Goal: Task Accomplishment & Management: Complete application form

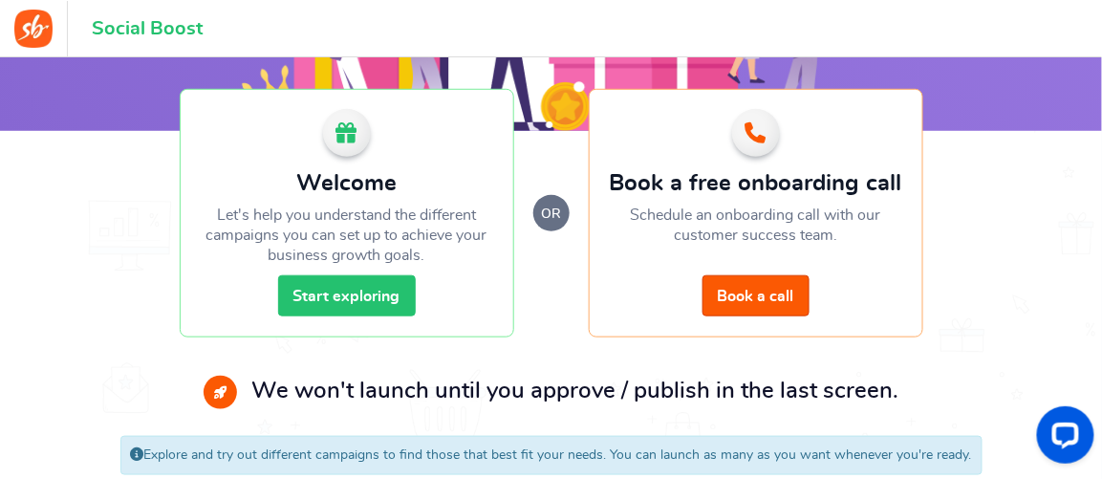
click at [373, 298] on link "Start exploring" at bounding box center [347, 295] width 138 height 41
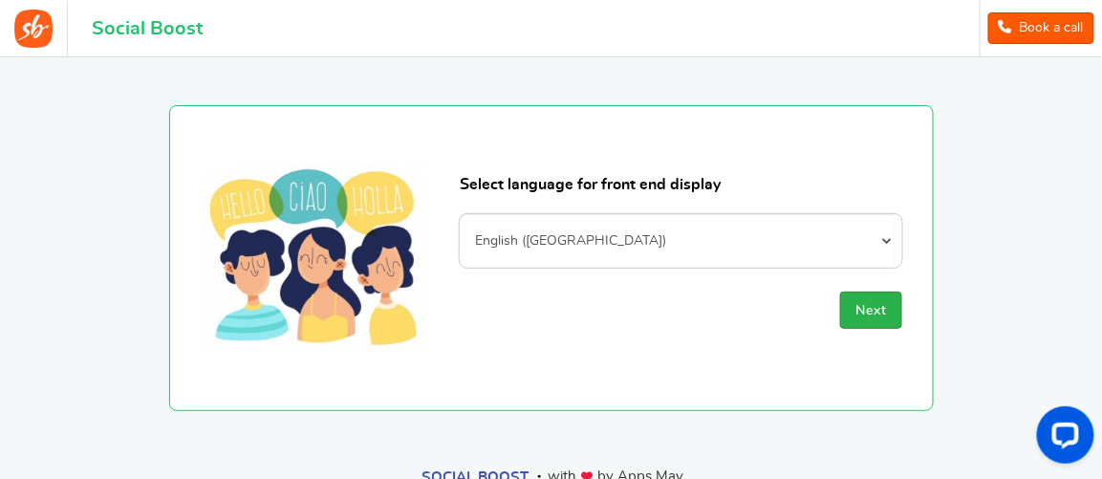
click at [891, 296] on button "Next" at bounding box center [871, 310] width 62 height 37
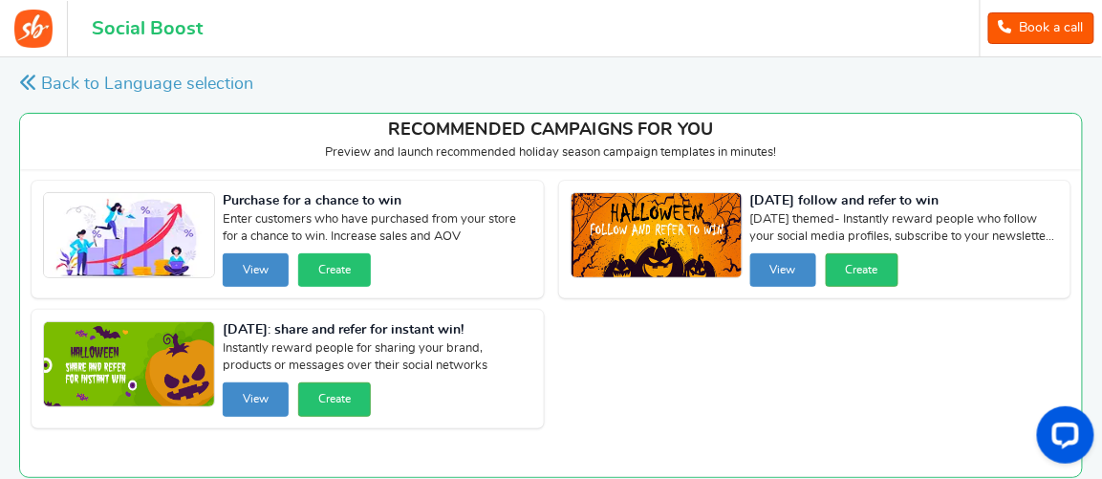
click at [331, 270] on button "Create" at bounding box center [334, 269] width 73 height 33
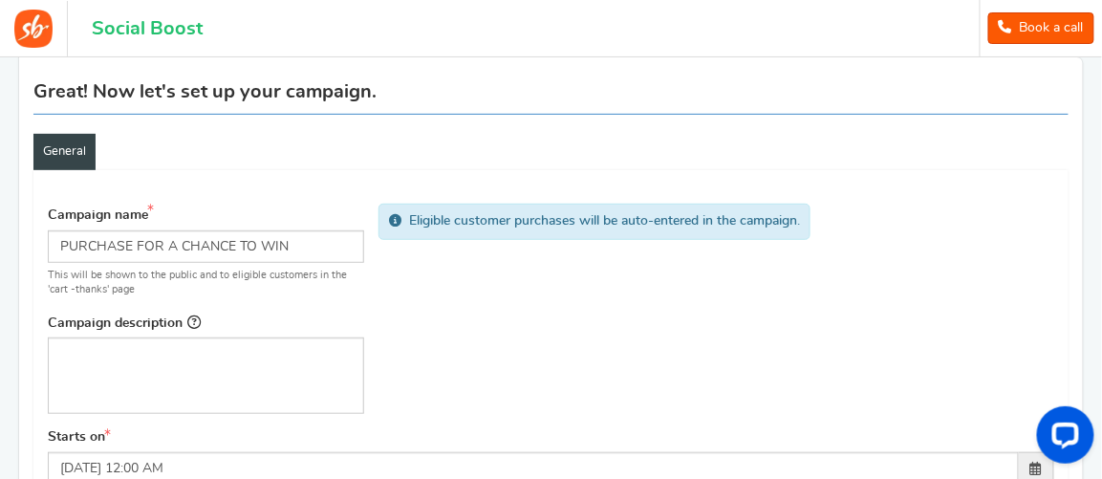
scroll to position [159, 0]
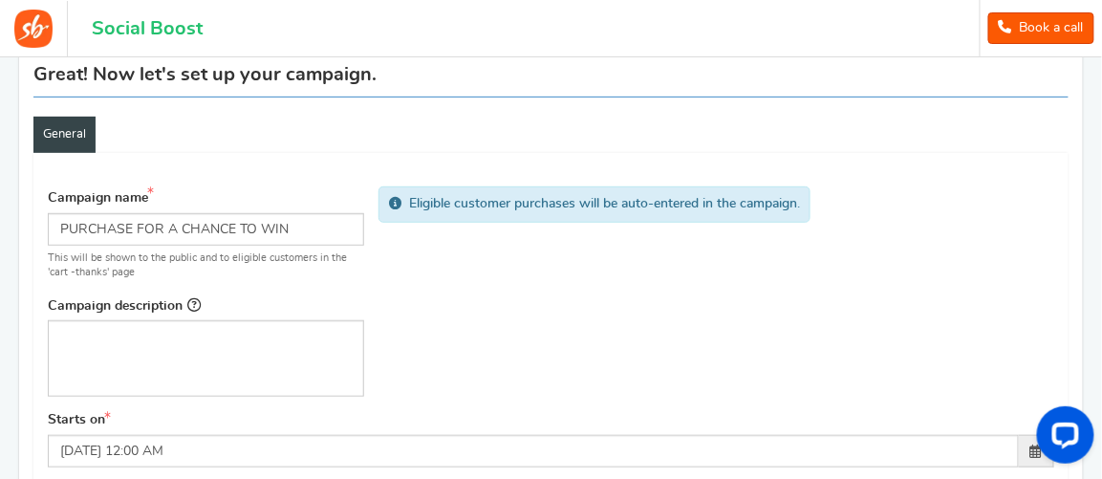
click at [296, 227] on div "Eligible customer purchases will be auto-entered in the campaign." at bounding box center [551, 213] width 1007 height 54
click at [318, 227] on div "Eligible customer purchases will be auto-entered in the campaign." at bounding box center [551, 213] width 1007 height 54
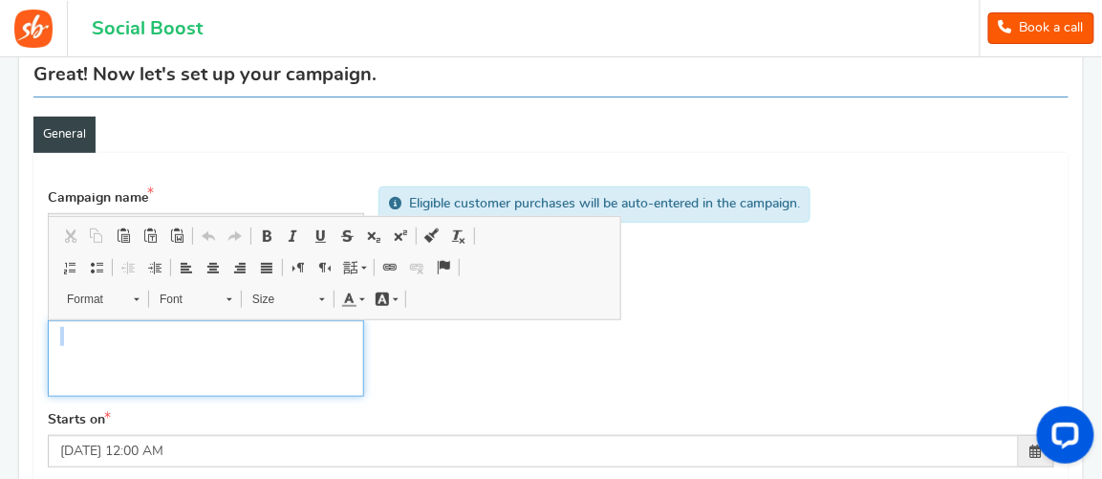
drag, startPoint x: 318, startPoint y: 227, endPoint x: 235, endPoint y: 382, distance: 176.6
click at [235, 382] on div "Campaign name Display Title shown publicly PURCHASE FOR A CHANCE TO WIN This wi…" at bounding box center [550, 294] width 1035 height 234
click at [531, 360] on div "Campaign name Display Title shown publicly PURCHASE FOR A CHANCE TO WIN This wi…" at bounding box center [550, 294] width 1035 height 234
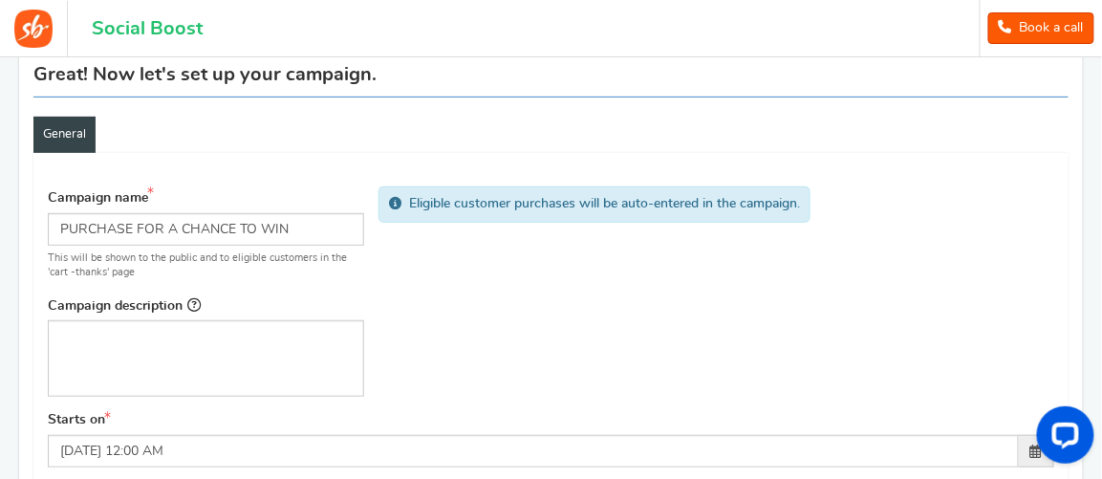
drag, startPoint x: 316, startPoint y: 207, endPoint x: 316, endPoint y: 220, distance: 13.4
click at [316, 220] on div "Eligible customer purchases will be auto-entered in the campaign." at bounding box center [551, 213] width 1007 height 54
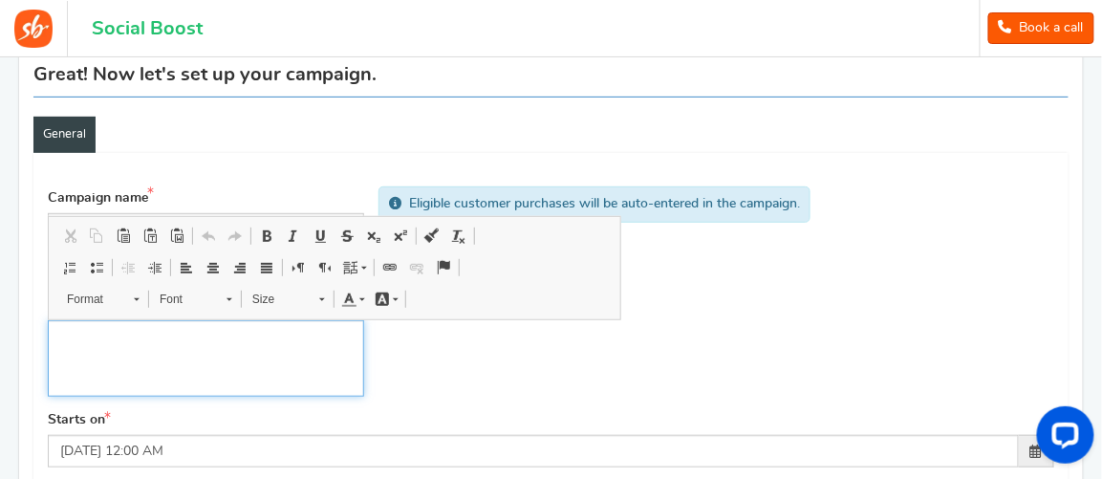
click at [269, 332] on p "Editor, competition_desc" at bounding box center [206, 336] width 292 height 19
click at [294, 301] on span "Size" at bounding box center [276, 299] width 67 height 25
click at [427, 359] on div "Campaign name Display Title shown publicly PURCHASE FOR A CHANCE TO WIN This wi…" at bounding box center [550, 294] width 1035 height 234
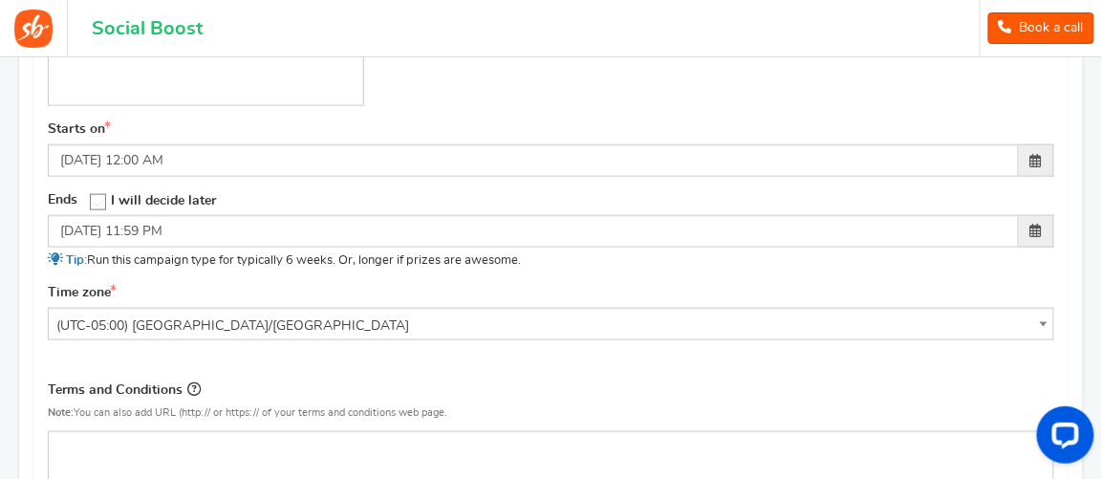
scroll to position [349, 0]
